Goal: Transaction & Acquisition: Book appointment/travel/reservation

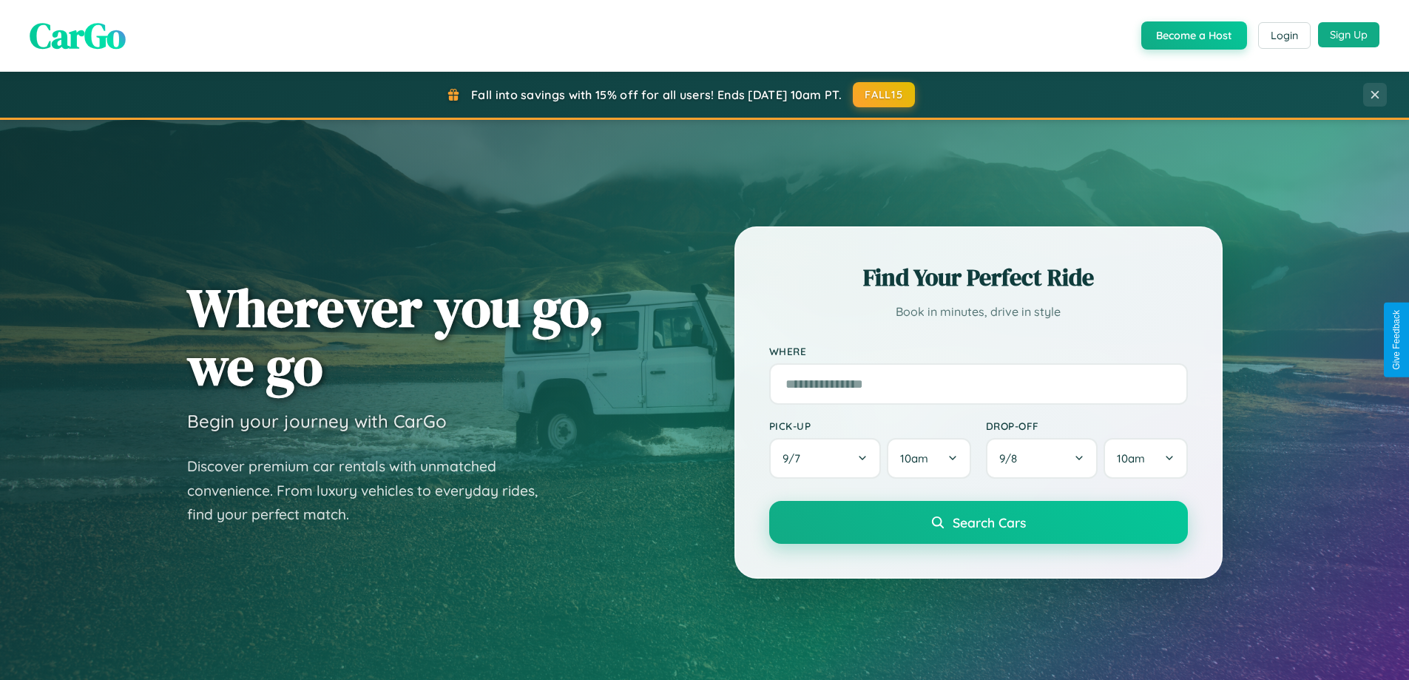
click at [1348, 35] on button "Sign Up" at bounding box center [1348, 34] width 61 height 25
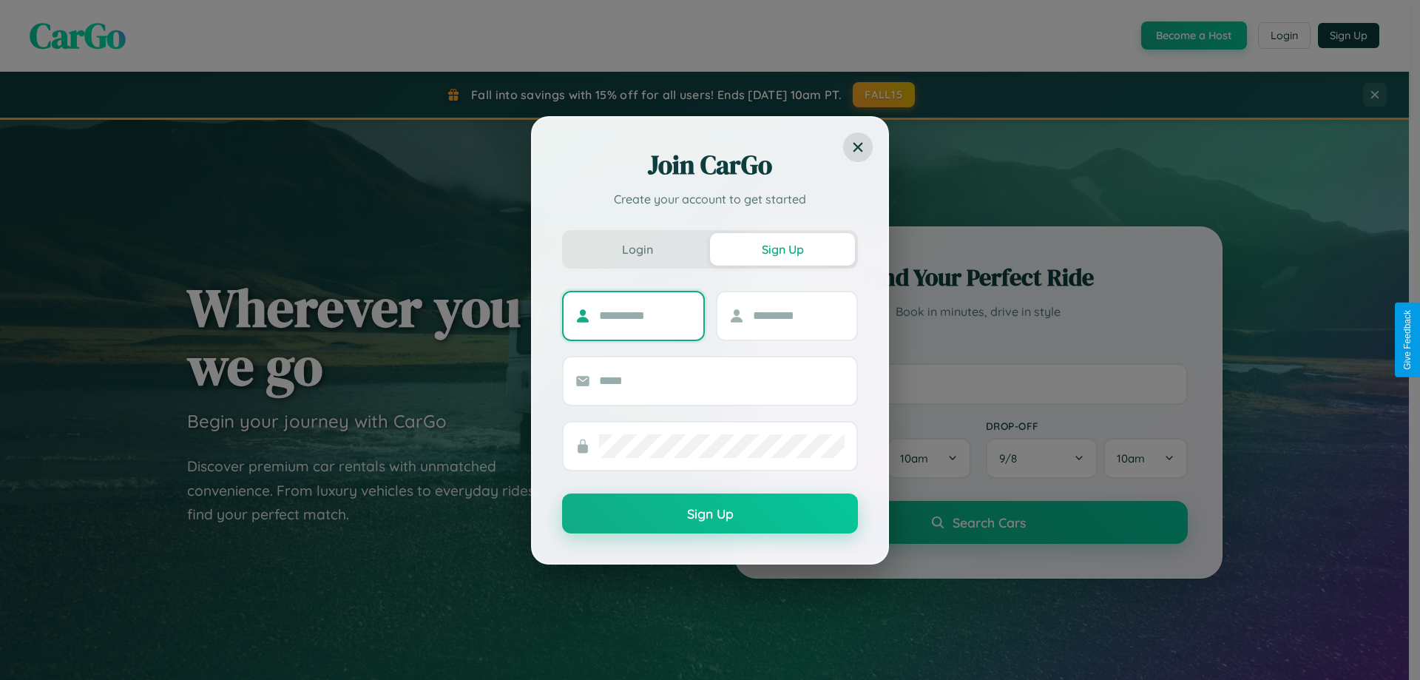
click at [645, 315] on input "text" at bounding box center [645, 316] width 92 height 24
type input "*********"
click at [798, 315] on input "text" at bounding box center [799, 316] width 92 height 24
type input "*****"
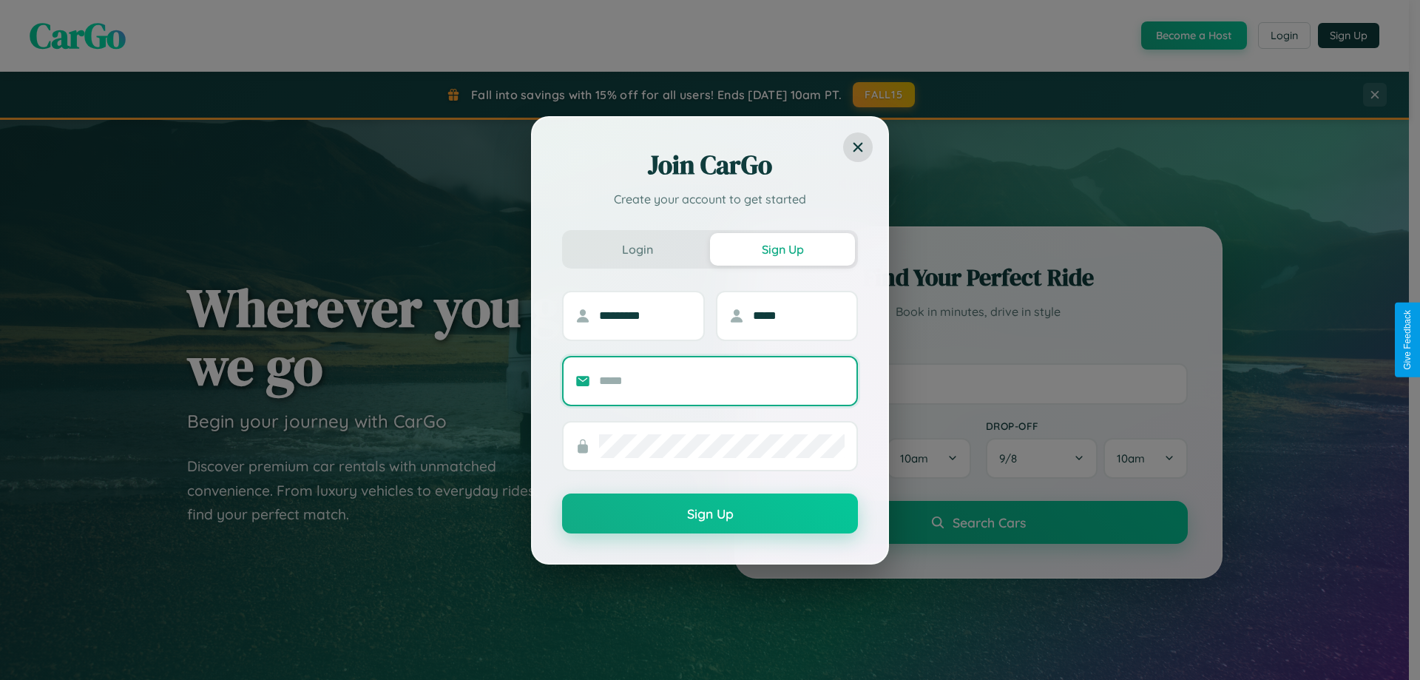
click at [722, 380] on input "text" at bounding box center [722, 381] width 246 height 24
type input "**********"
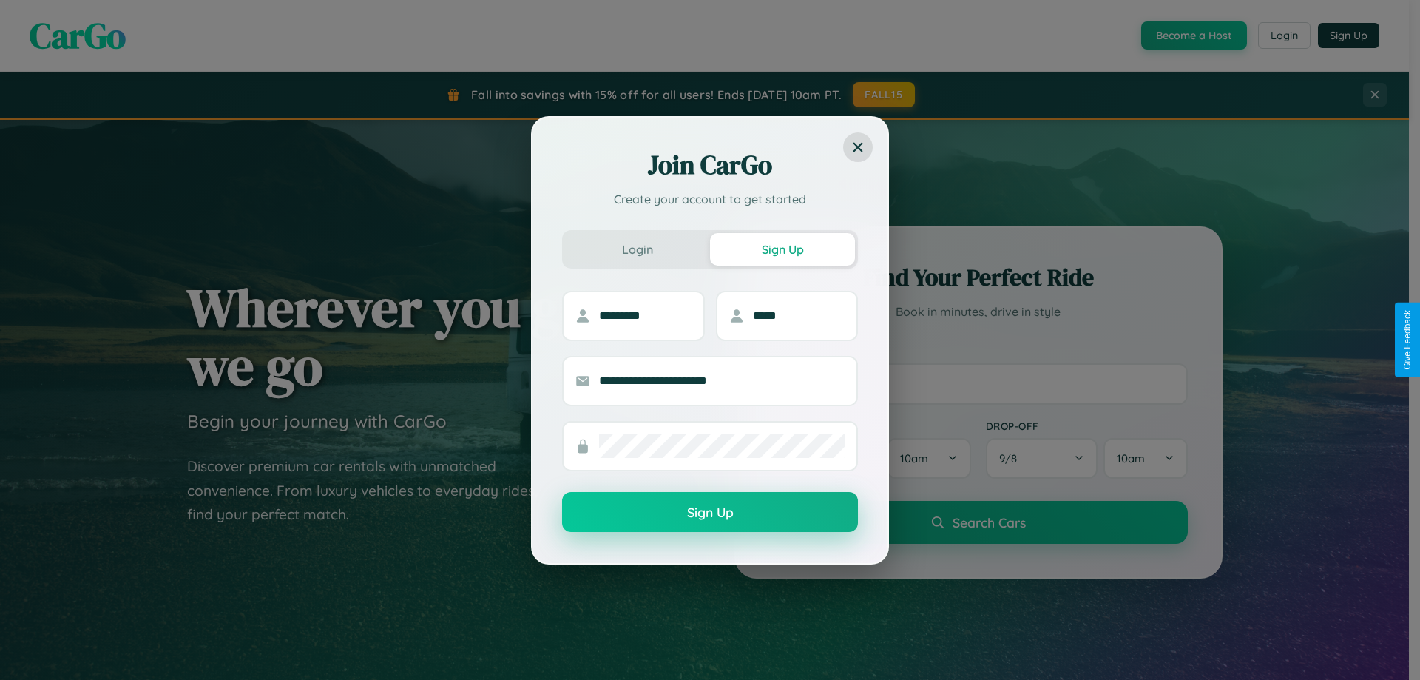
click at [710, 512] on button "Sign Up" at bounding box center [710, 512] width 296 height 40
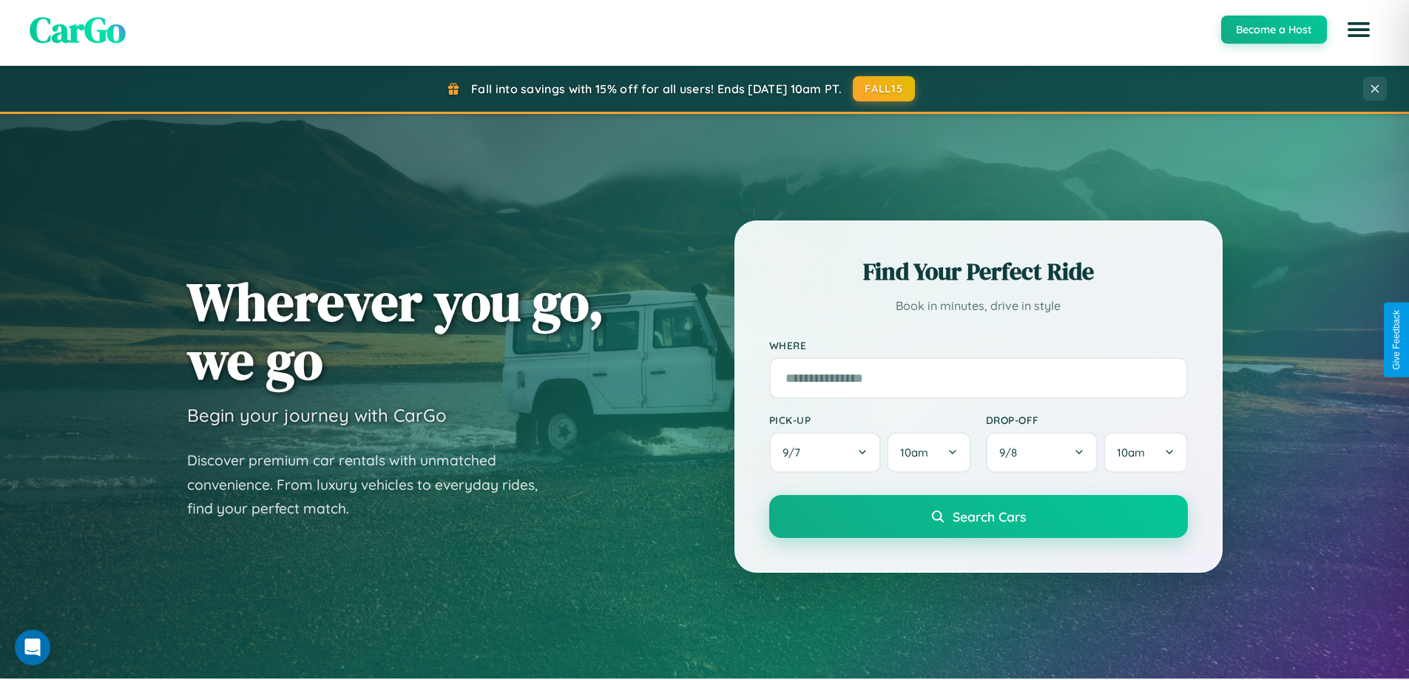
scroll to position [637, 0]
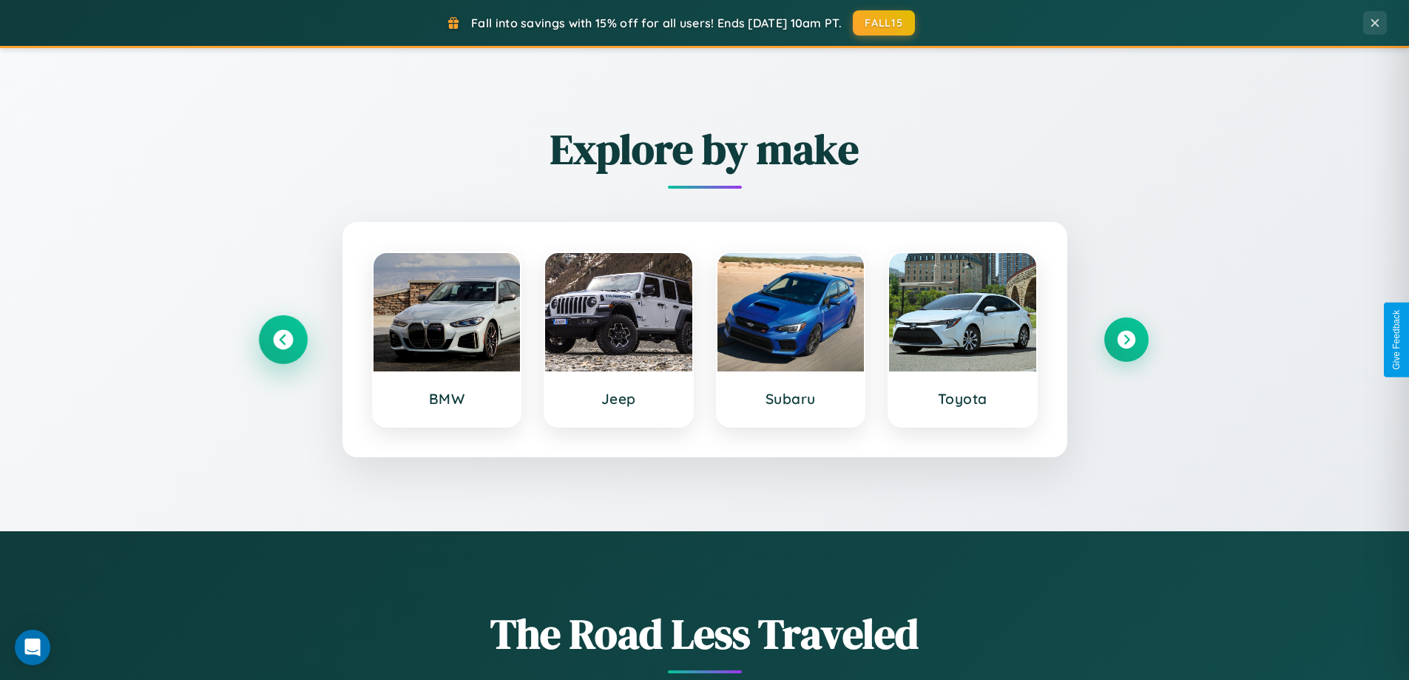
click at [282, 339] on icon at bounding box center [283, 340] width 20 height 20
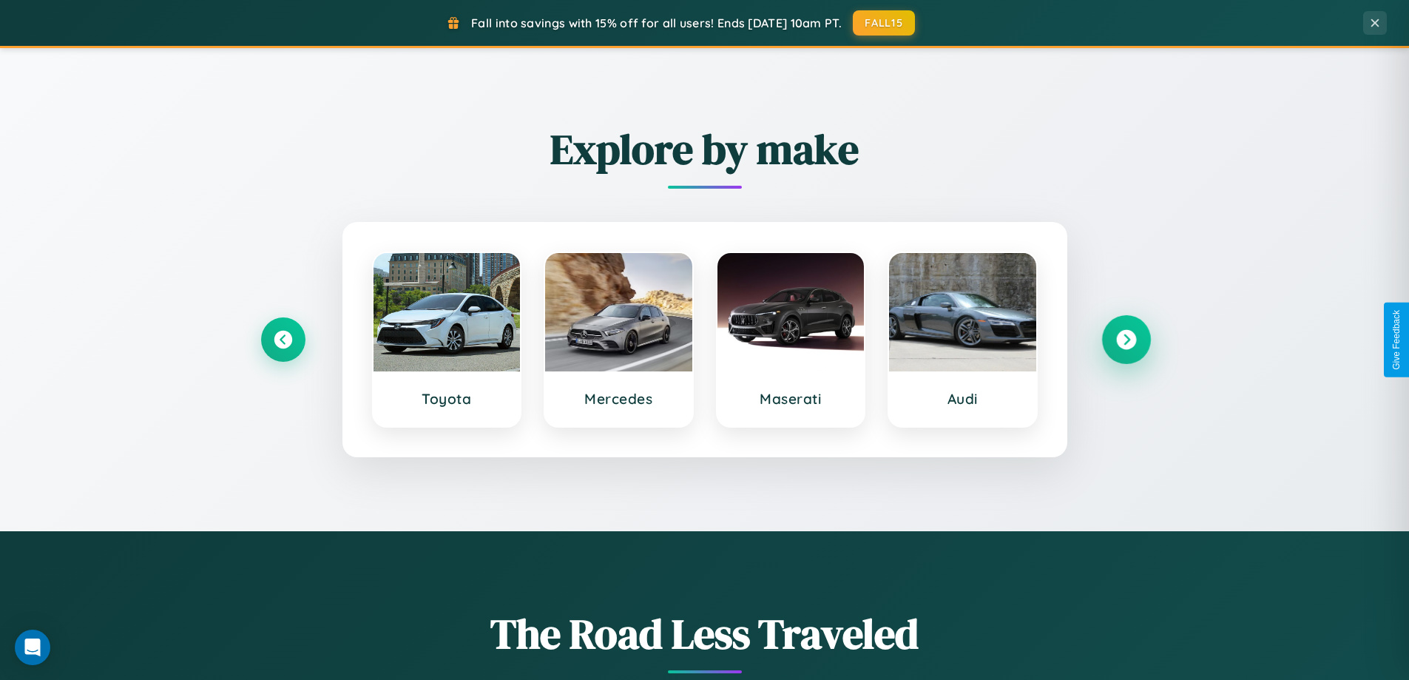
click at [1126, 339] on icon at bounding box center [1126, 340] width 20 height 20
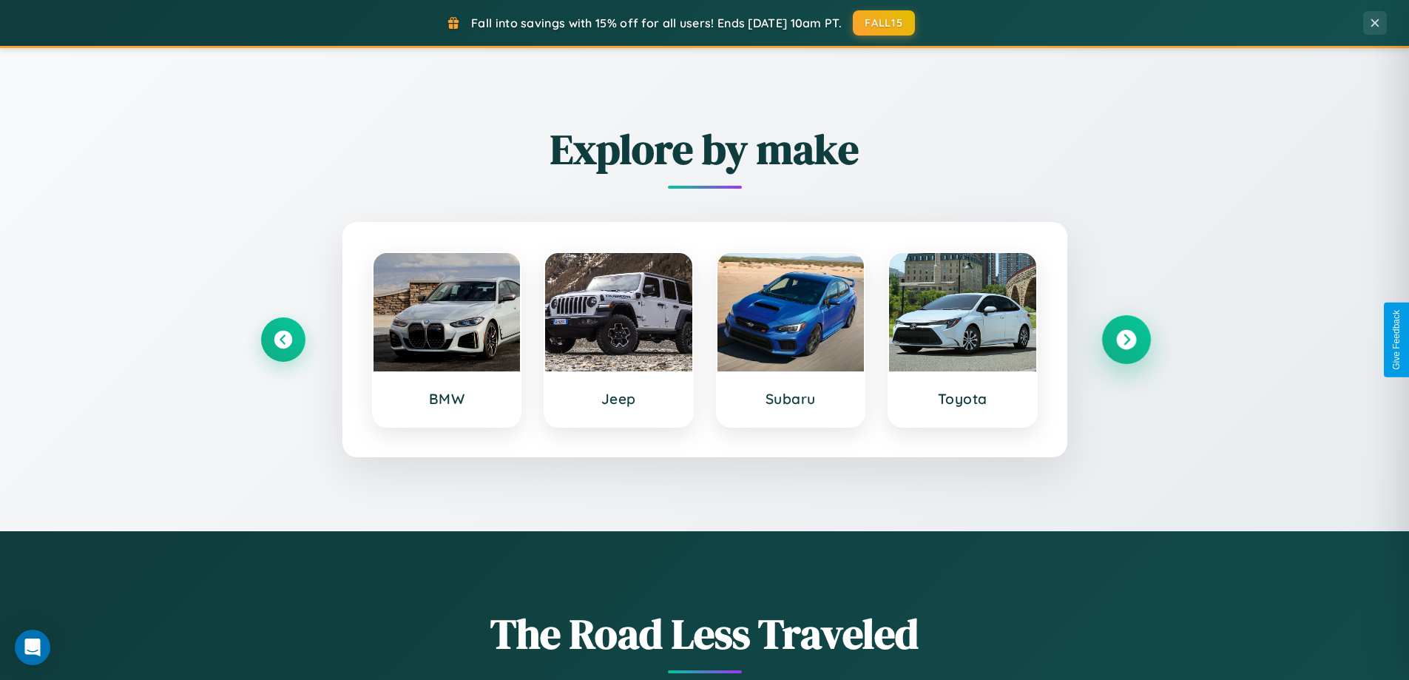
click at [1126, 339] on icon at bounding box center [1126, 340] width 20 height 20
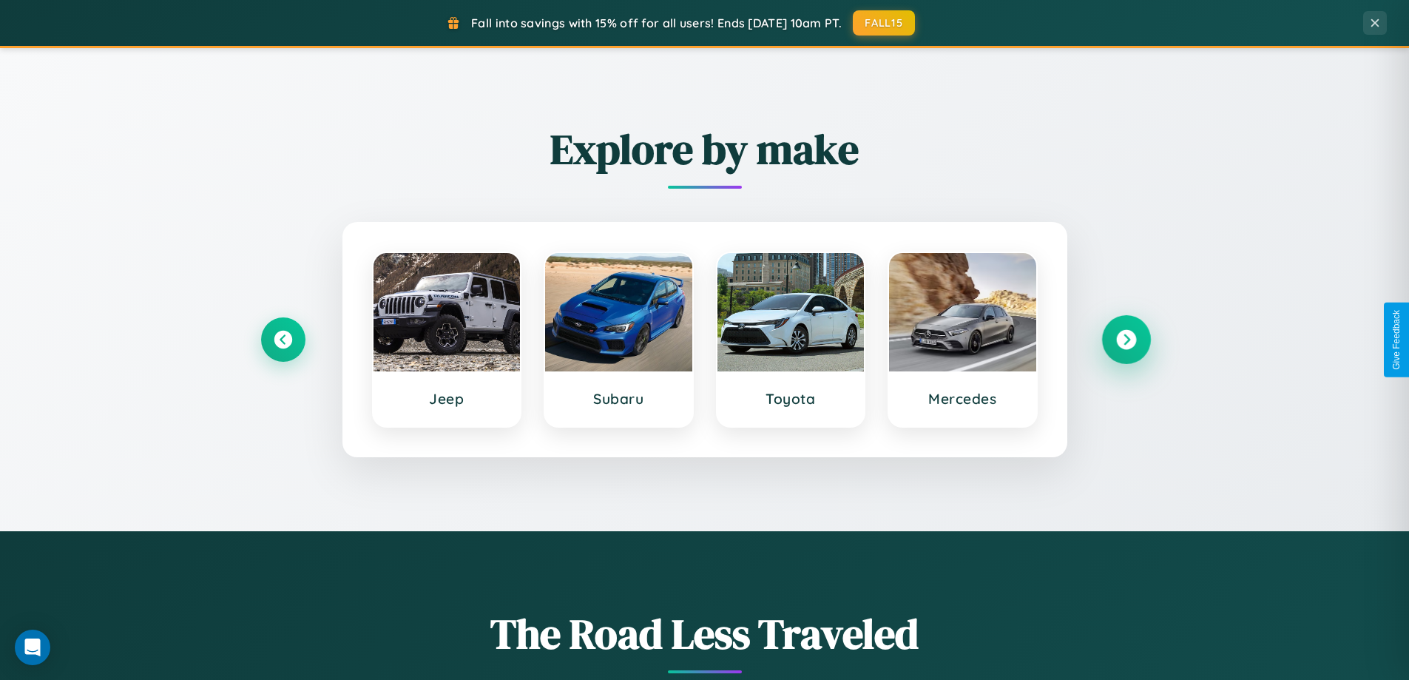
click at [1126, 339] on icon at bounding box center [1126, 340] width 20 height 20
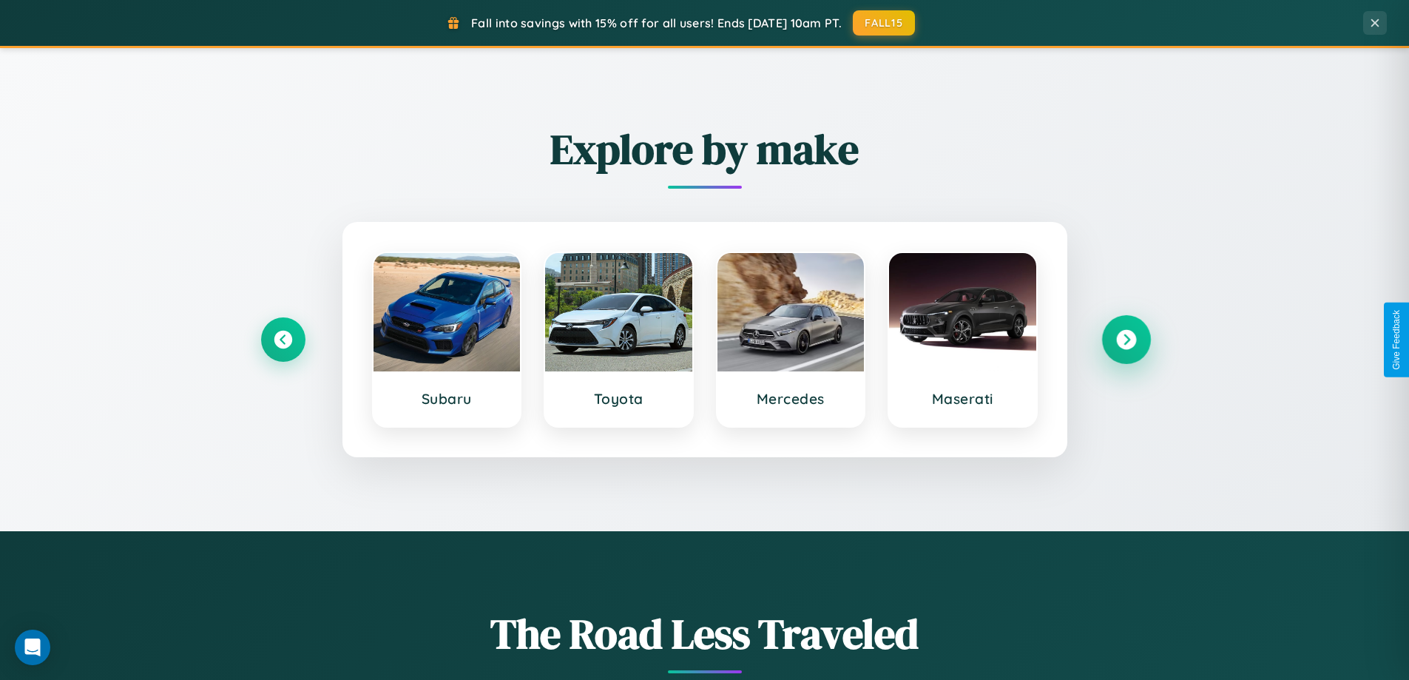
click at [1126, 339] on icon at bounding box center [1126, 340] width 20 height 20
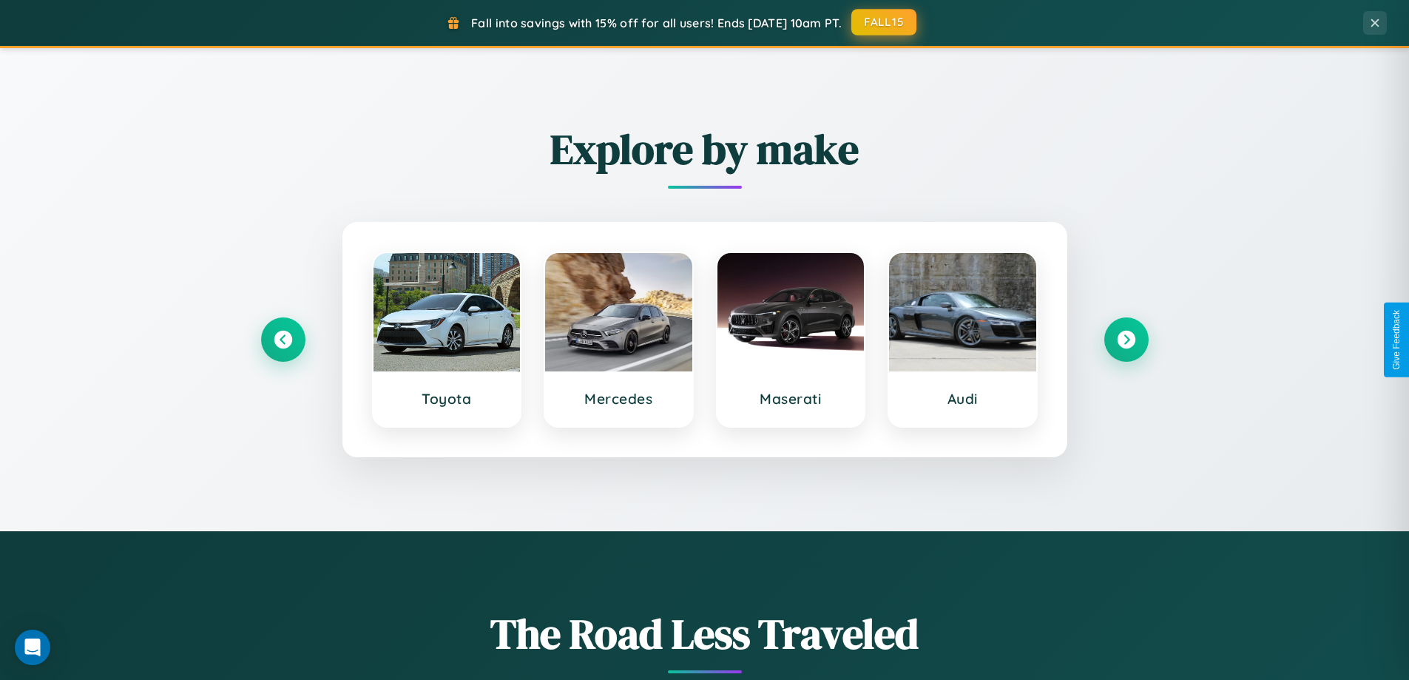
click at [884, 22] on button "FALL15" at bounding box center [883, 22] width 65 height 27
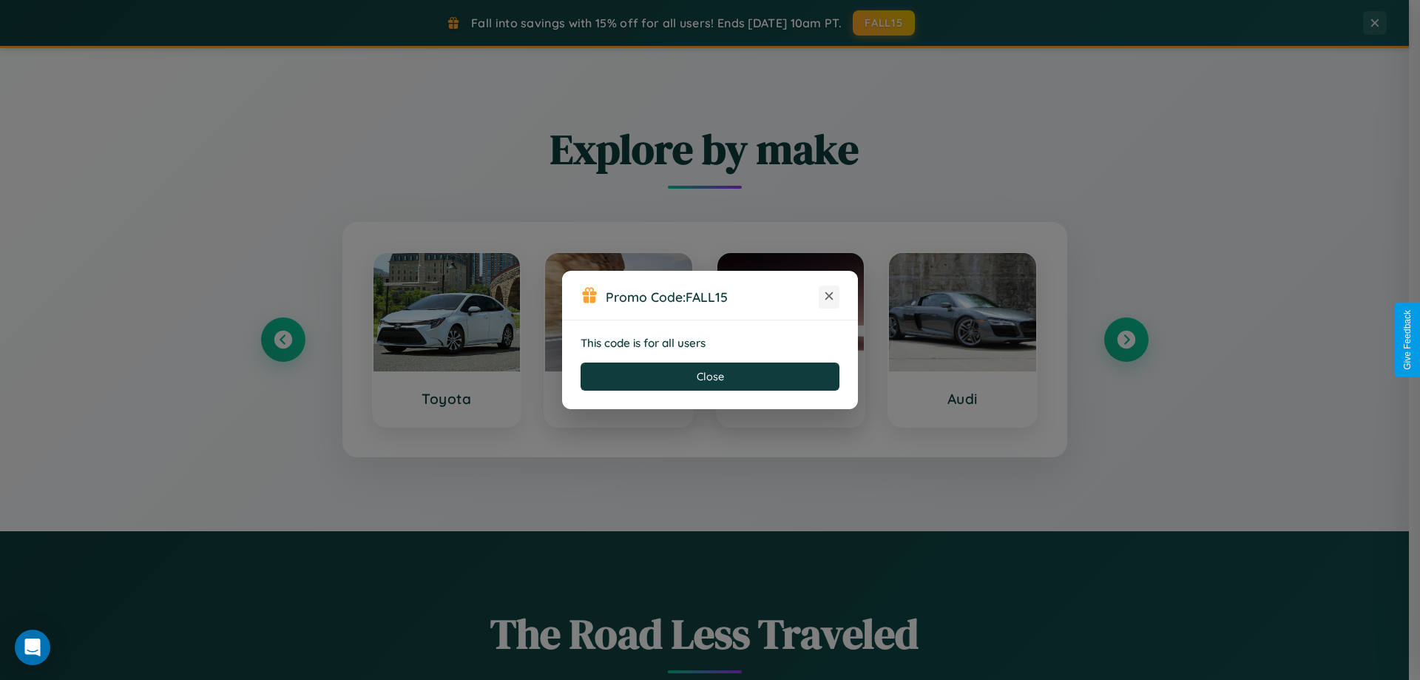
click at [829, 297] on icon at bounding box center [829, 295] width 15 height 15
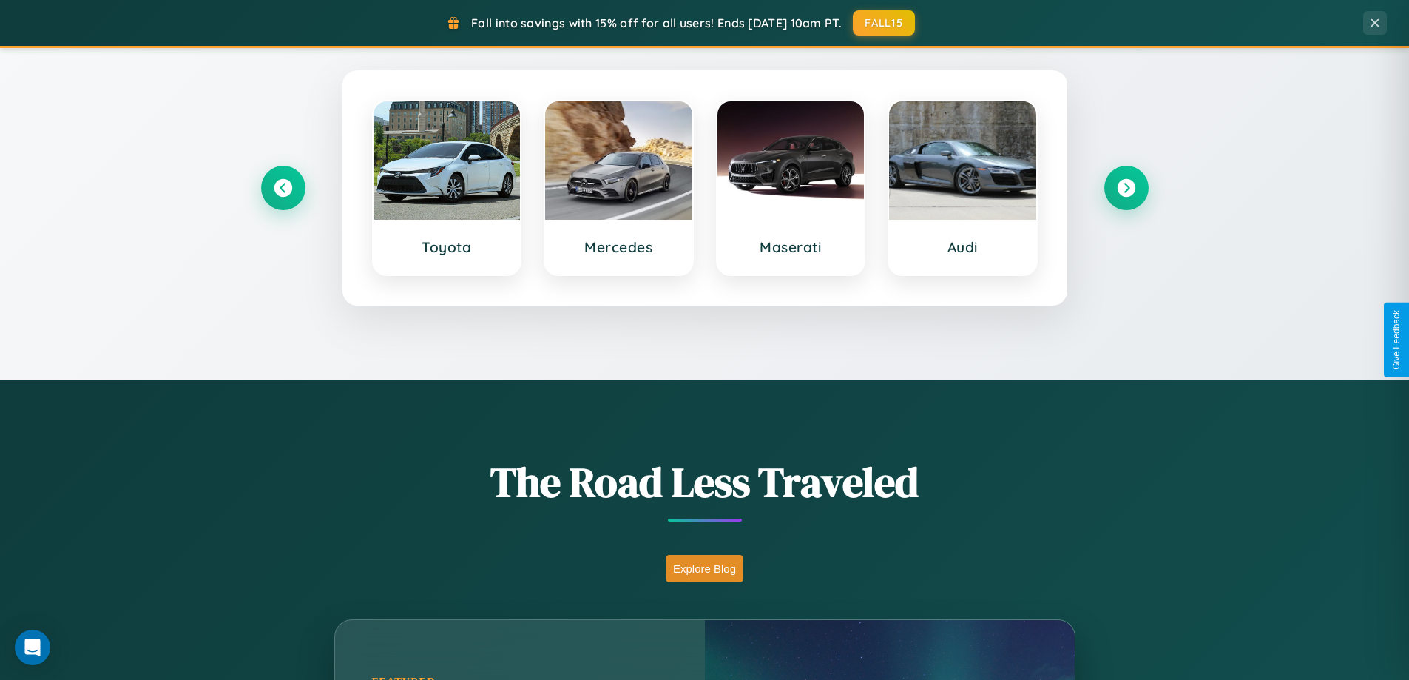
scroll to position [1018, 0]
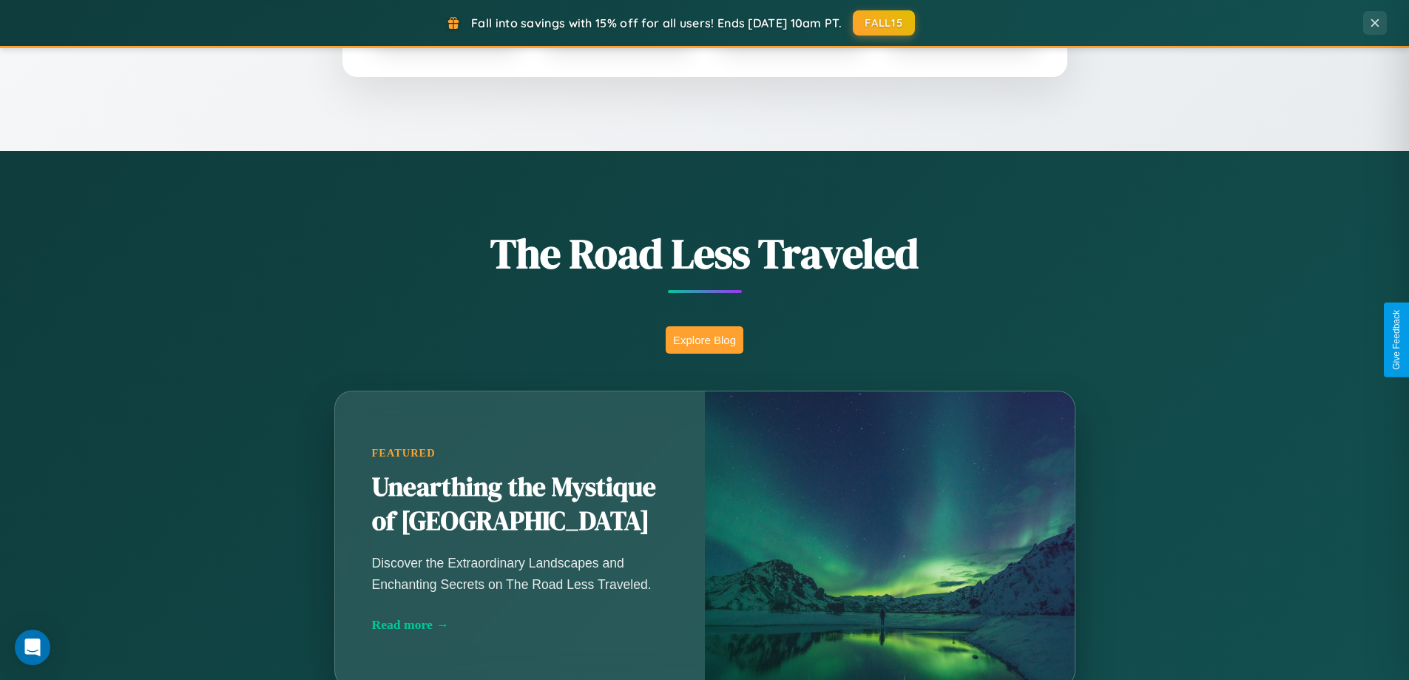
click at [704, 339] on button "Explore Blog" at bounding box center [705, 339] width 78 height 27
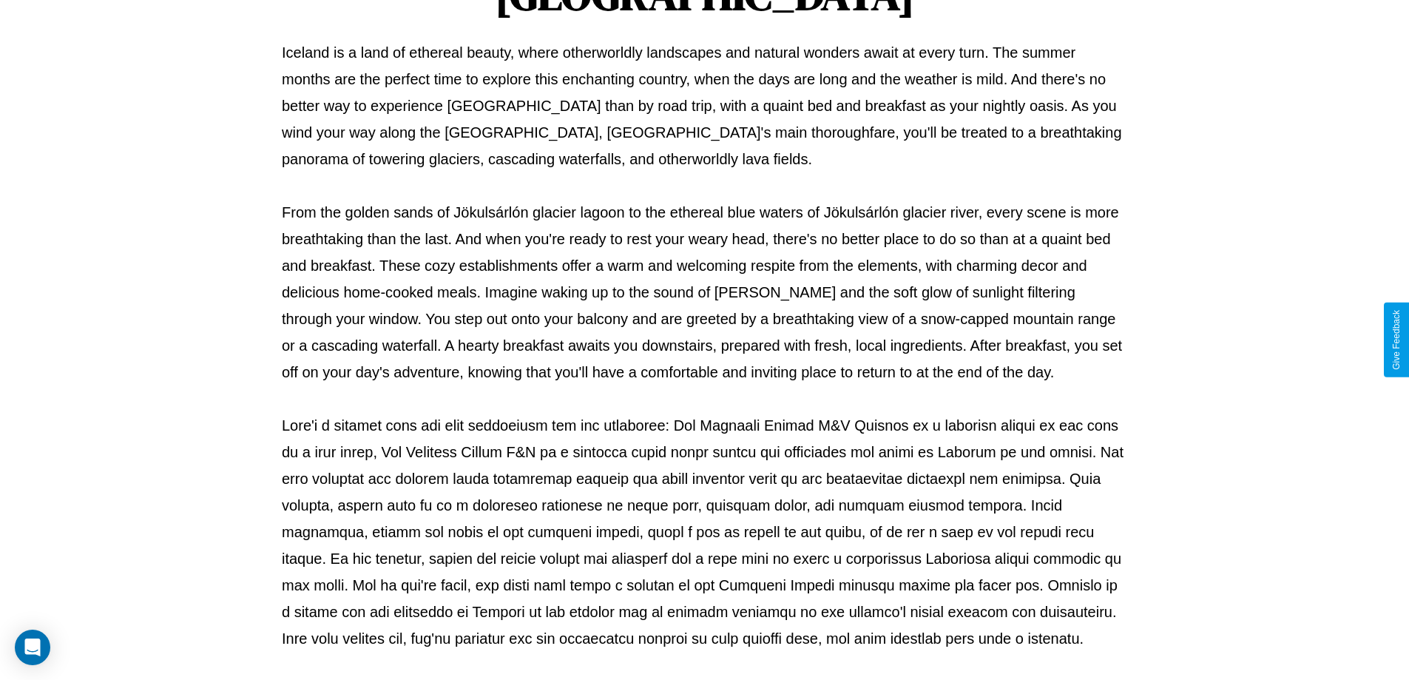
scroll to position [478, 0]
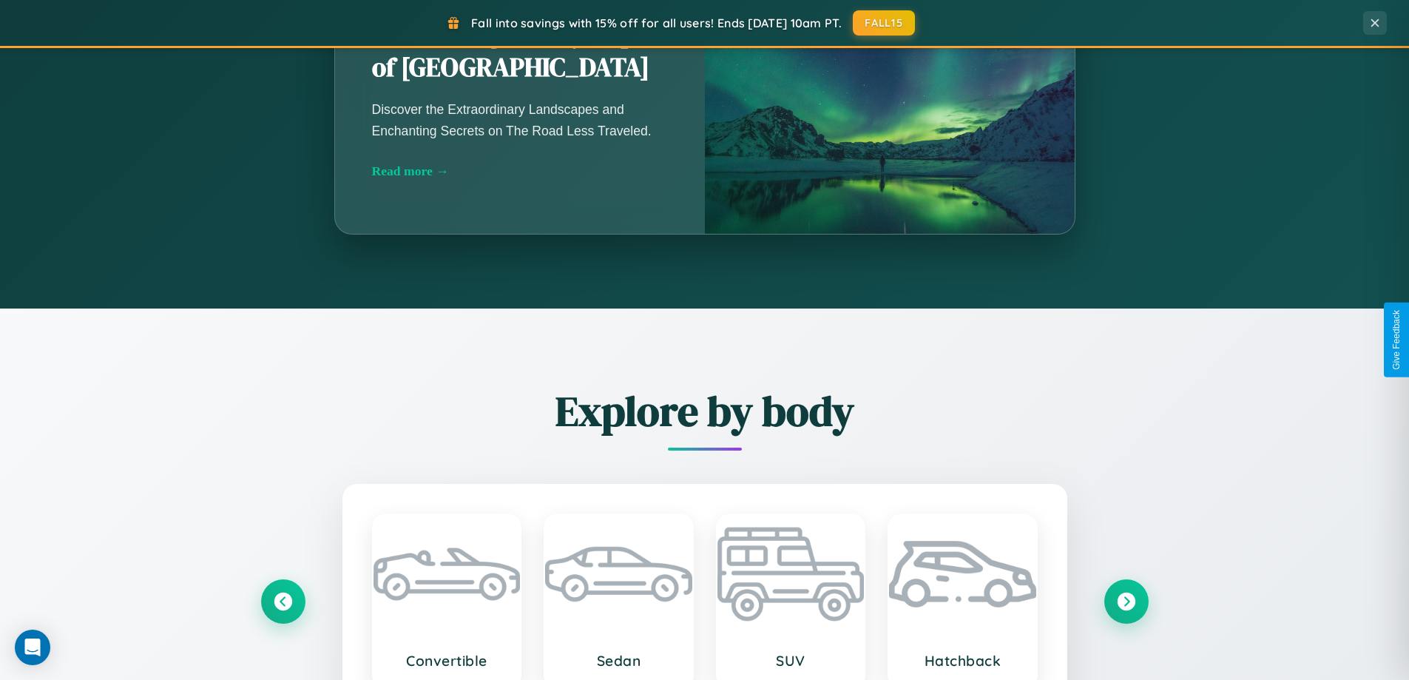
scroll to position [1733, 0]
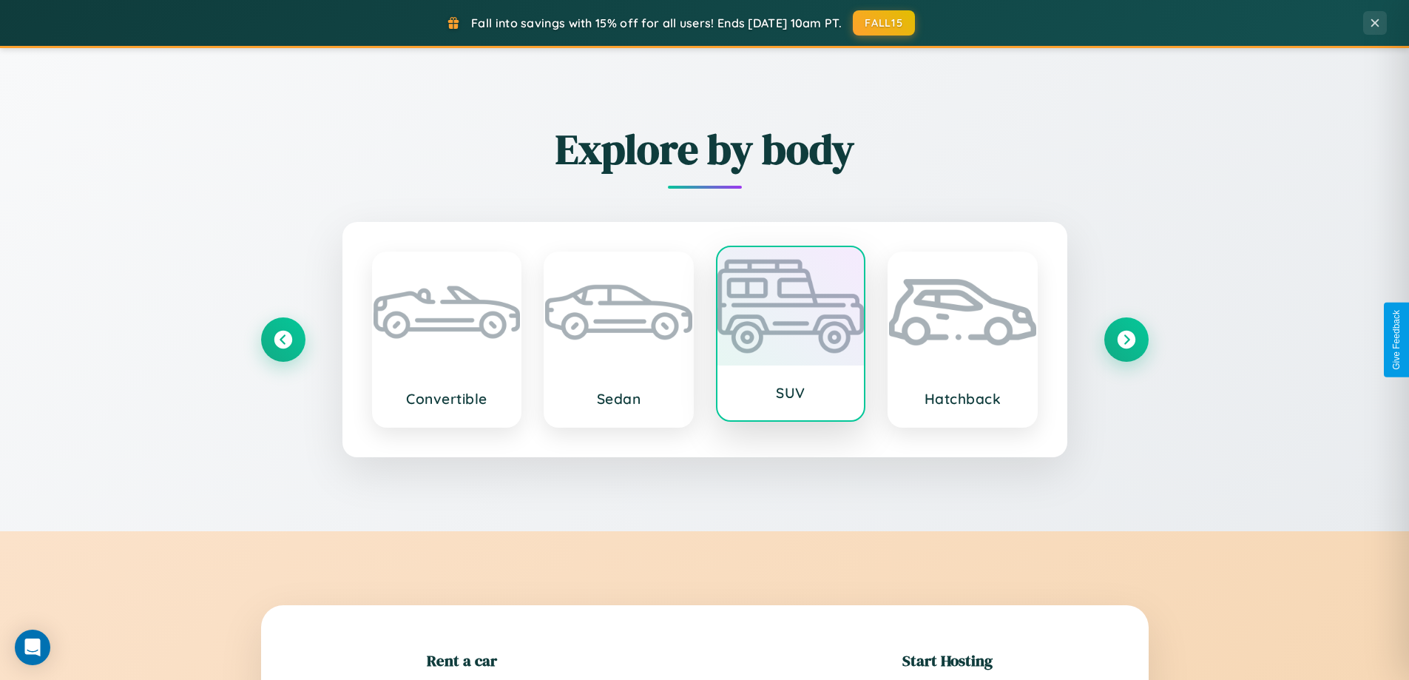
click at [790, 336] on div at bounding box center [790, 306] width 147 height 118
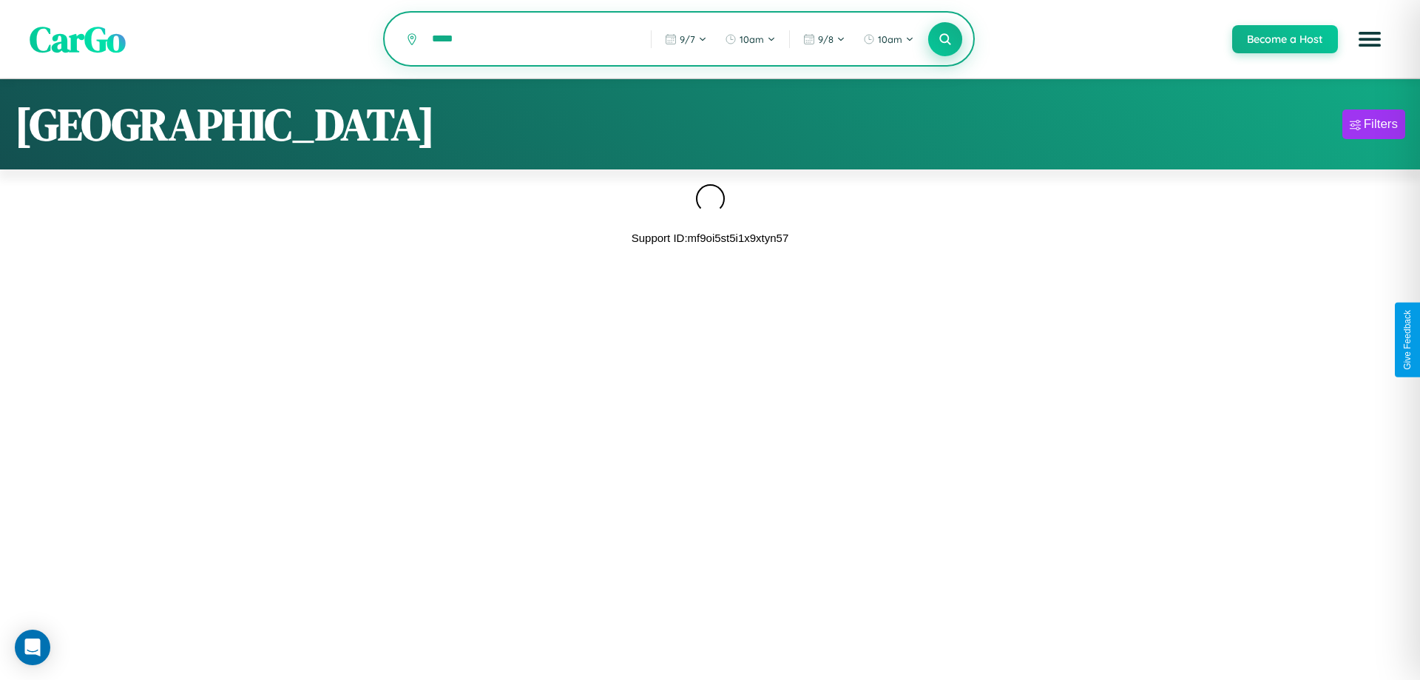
type input "*****"
click at [944, 40] on icon at bounding box center [945, 39] width 14 height 14
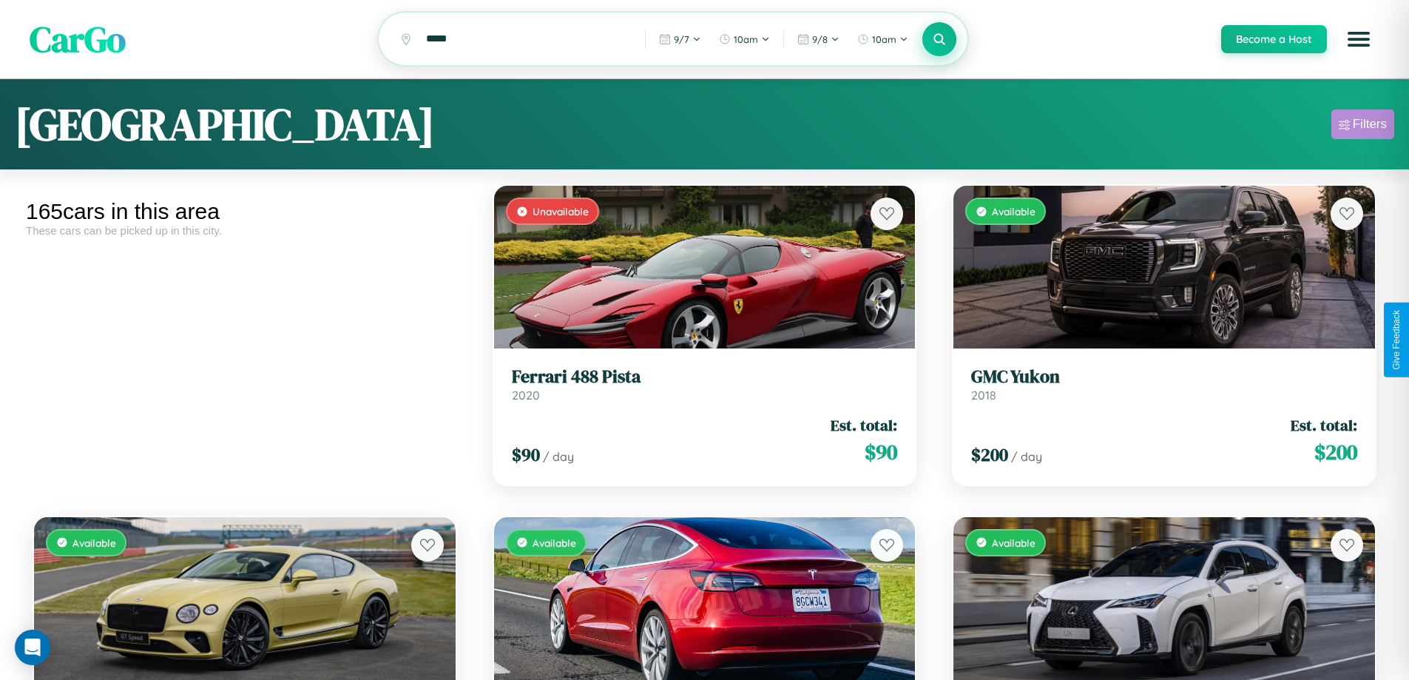
click at [1362, 126] on div "Filters" at bounding box center [1370, 124] width 34 height 15
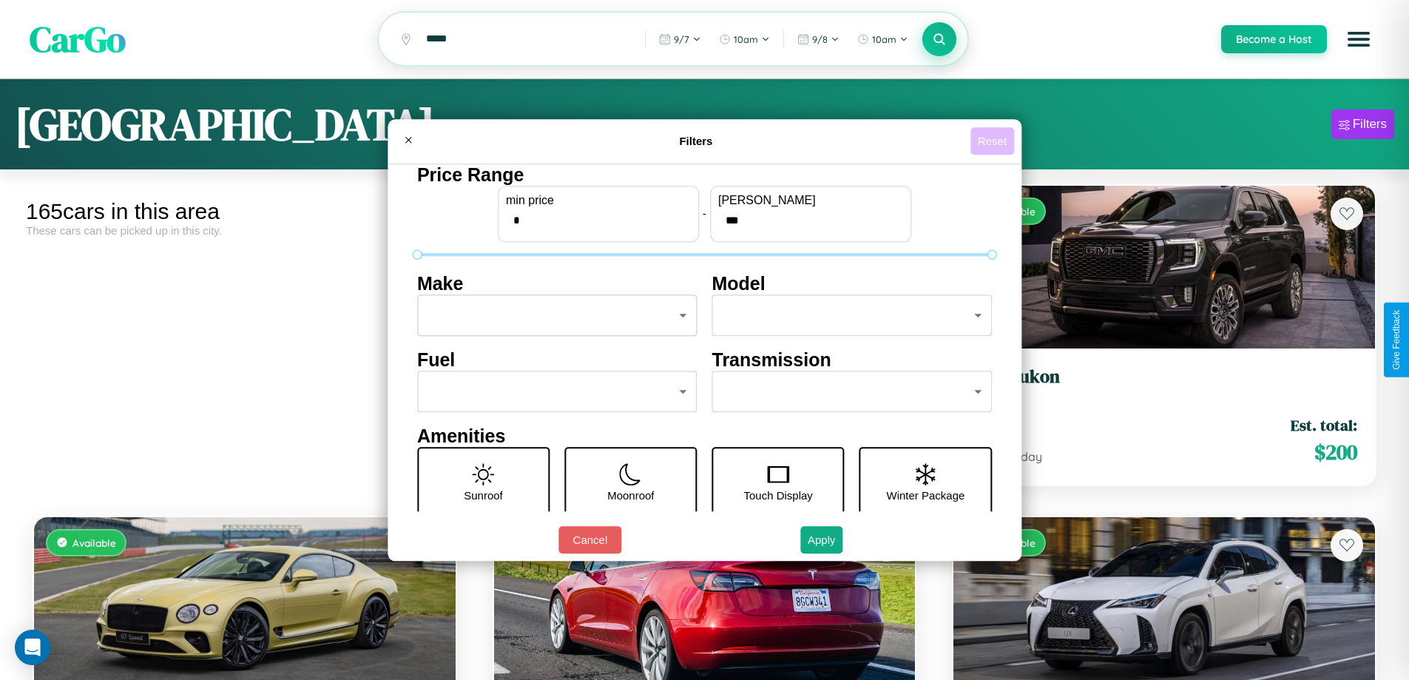
click at [994, 141] on button "Reset" at bounding box center [992, 140] width 44 height 27
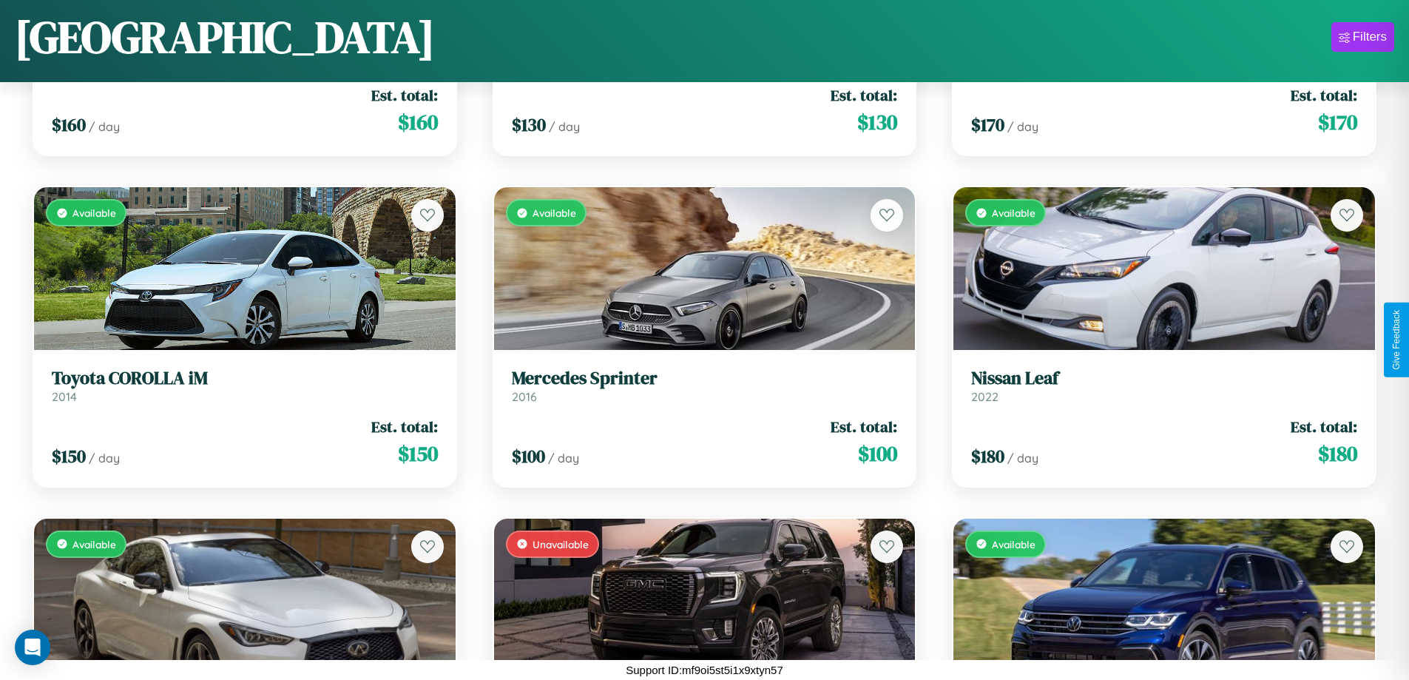
scroll to position [13454, 0]
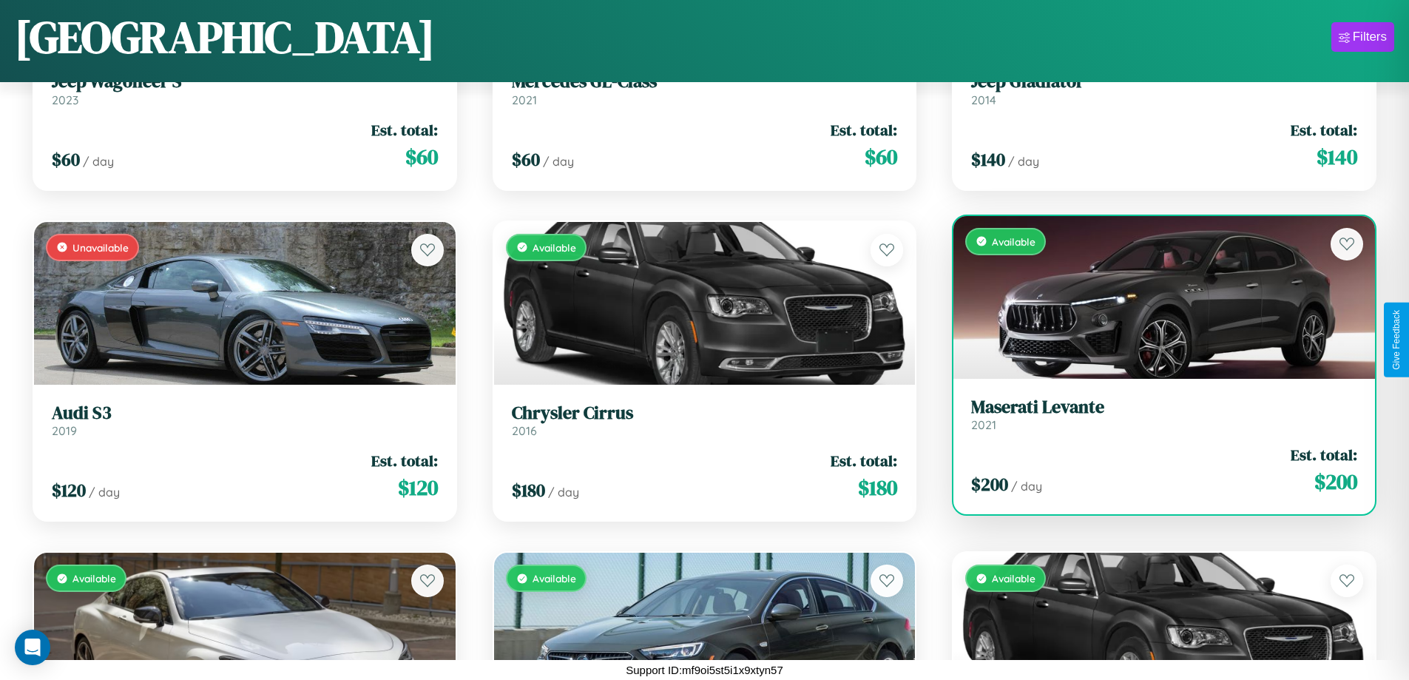
click at [1154, 417] on link "Maserati Levante 2021" at bounding box center [1164, 414] width 386 height 36
